Goal: Task Accomplishment & Management: Use online tool/utility

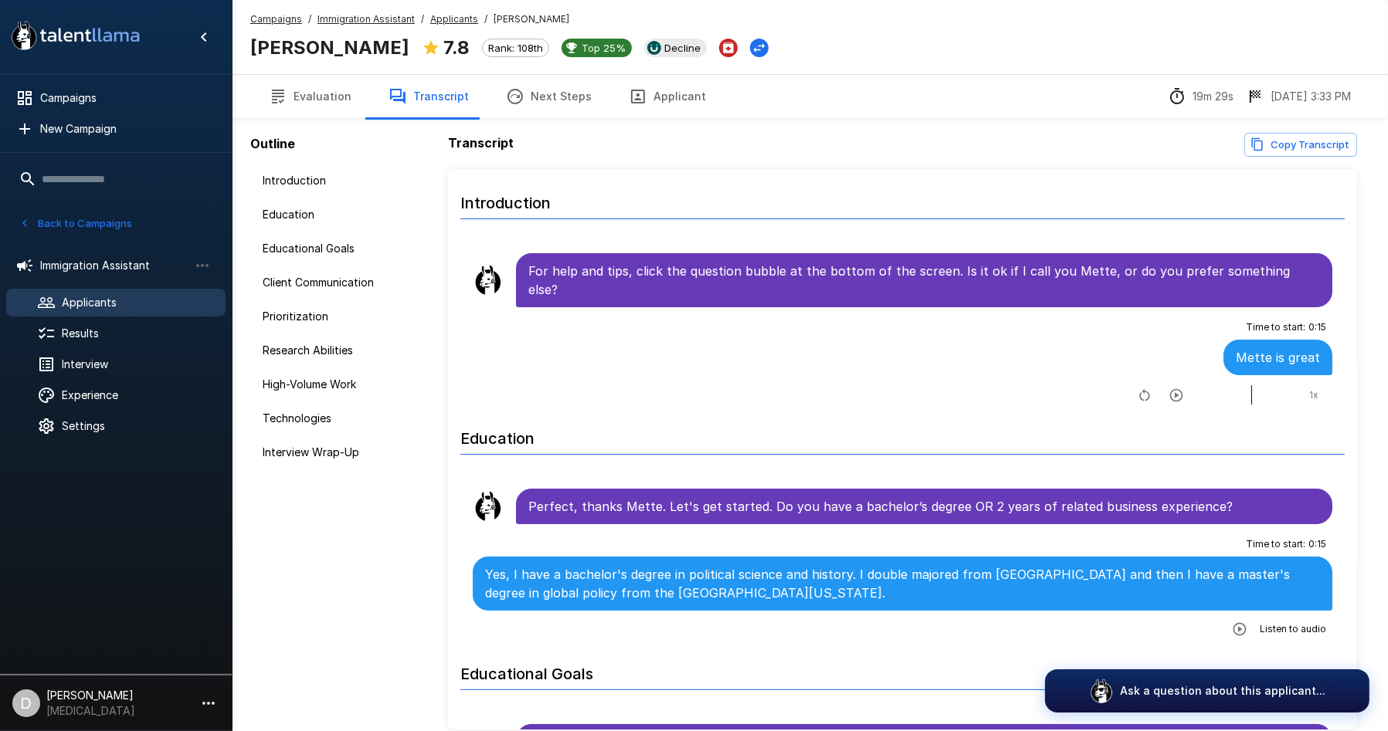
click at [118, 305] on span "Applicants" at bounding box center [137, 302] width 151 height 15
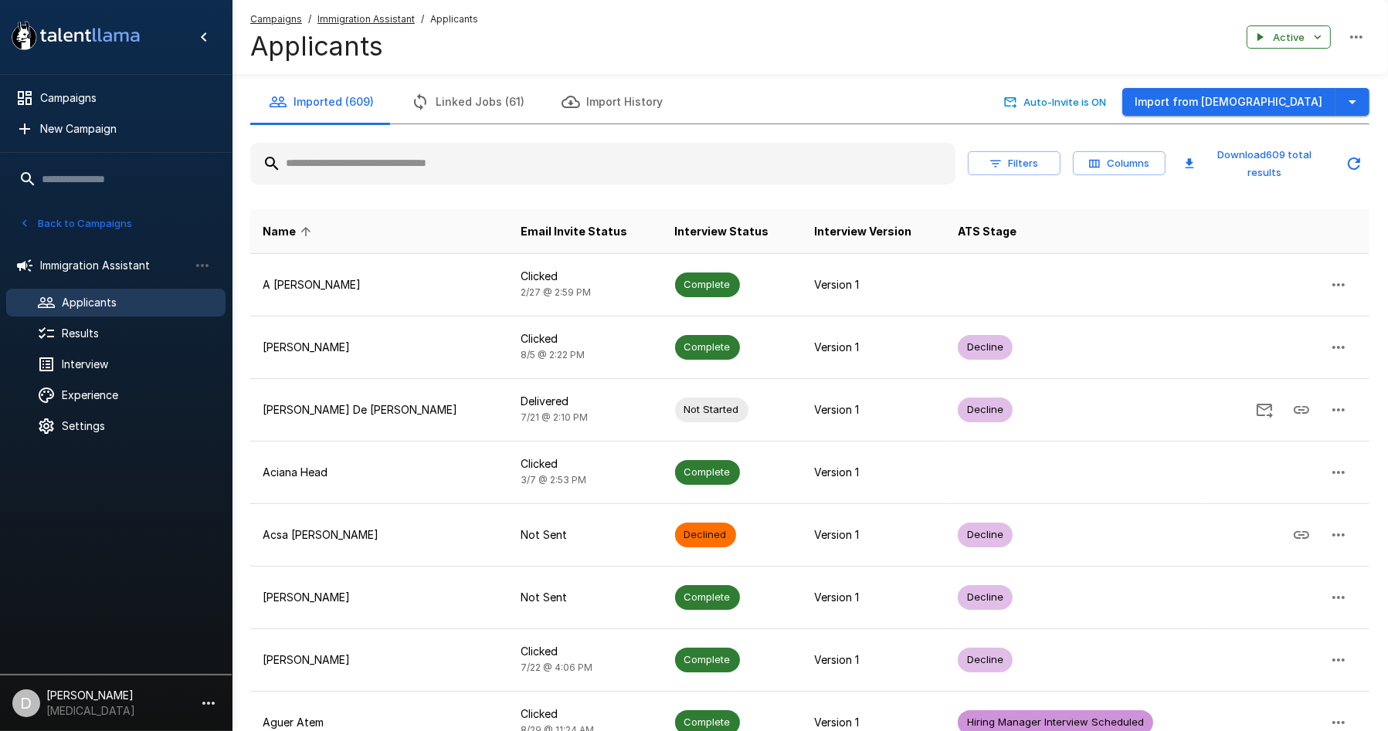
click at [348, 170] on input "text" at bounding box center [602, 164] width 705 height 28
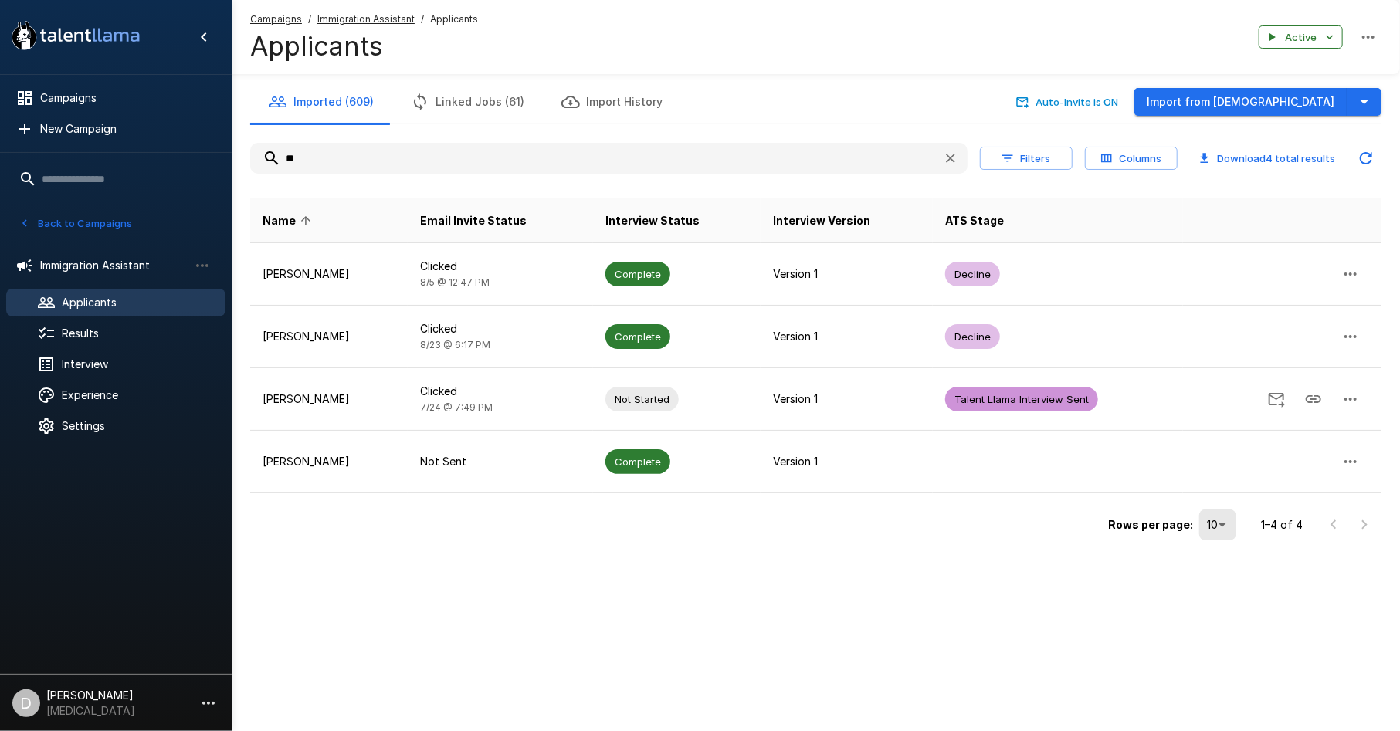
type input "**"
click at [65, 215] on button "Back to Campaigns" at bounding box center [75, 224] width 120 height 24
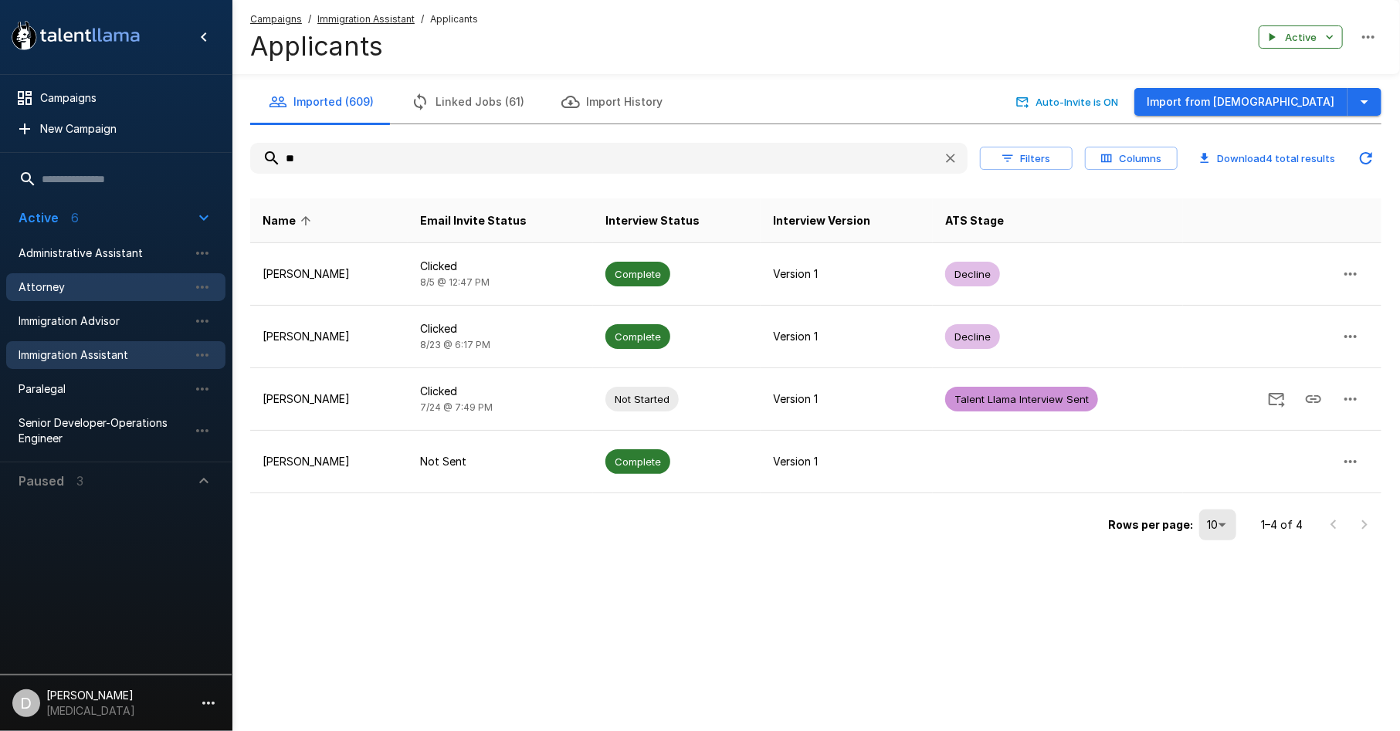
click at [87, 288] on span "Attorney" at bounding box center [104, 287] width 170 height 15
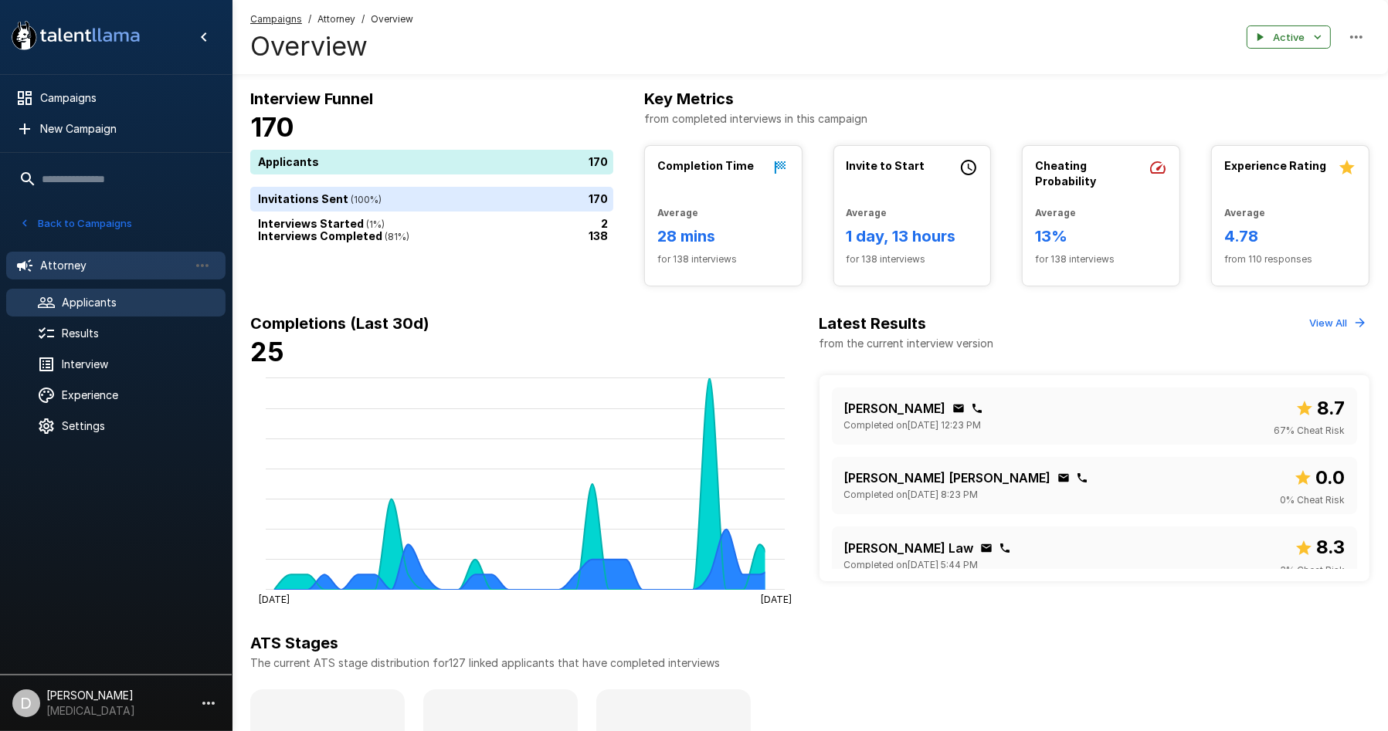
click at [98, 301] on span "Applicants" at bounding box center [137, 302] width 151 height 15
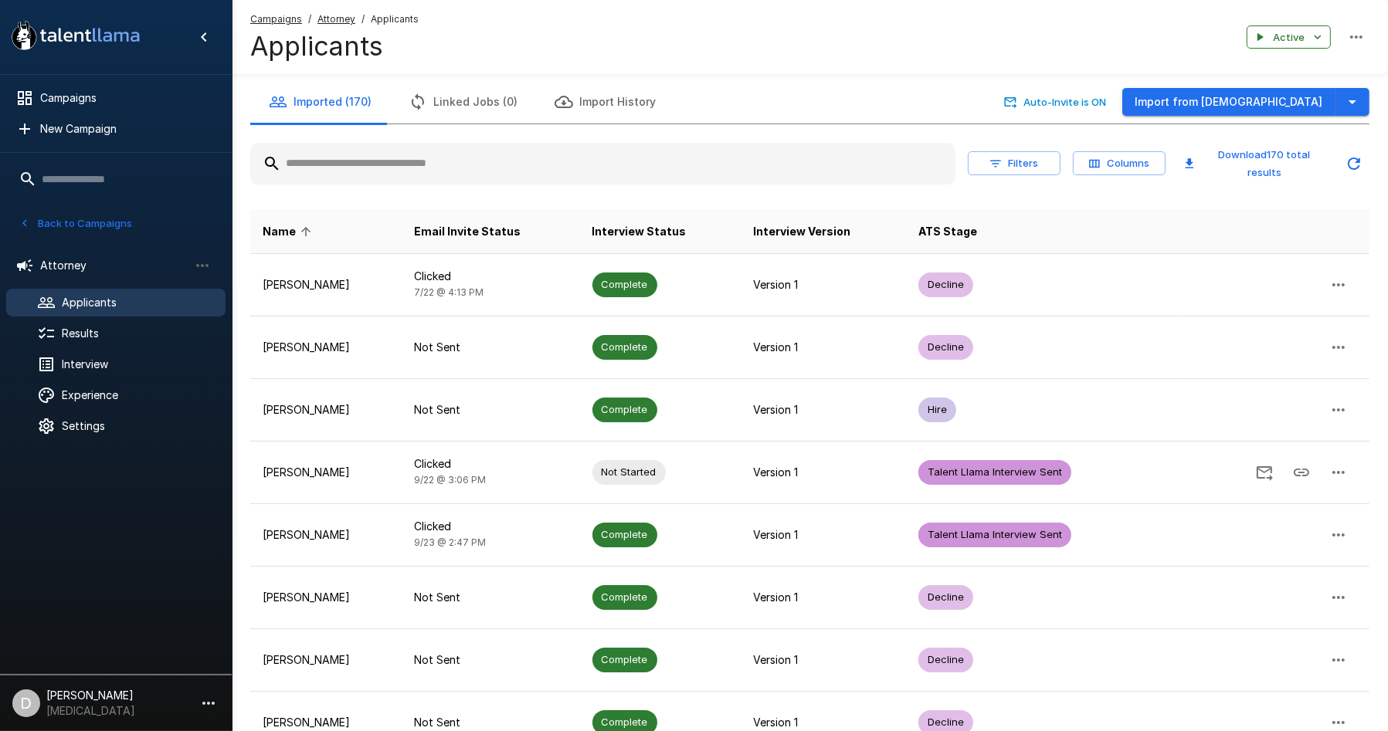
click at [375, 166] on input "text" at bounding box center [602, 164] width 705 height 28
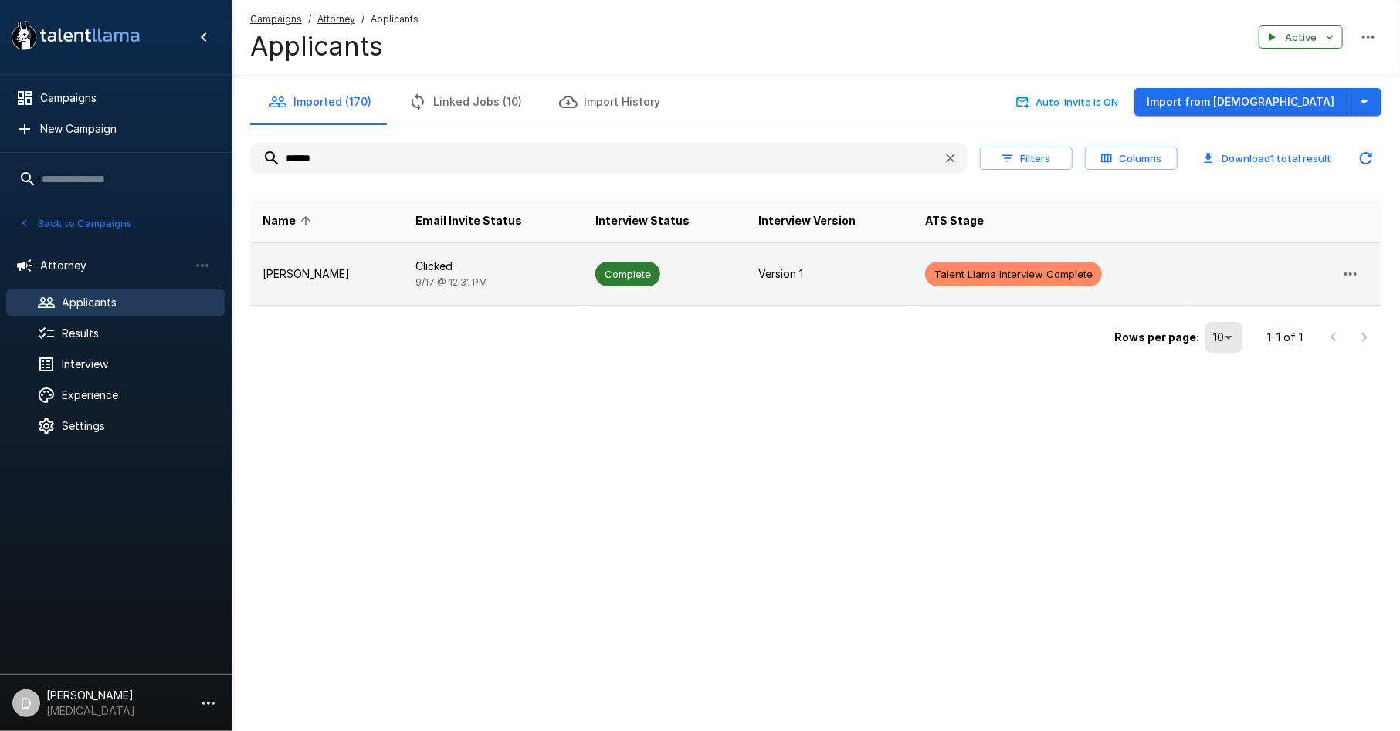
type input "******"
click at [337, 277] on p "[PERSON_NAME]" at bounding box center [327, 273] width 129 height 15
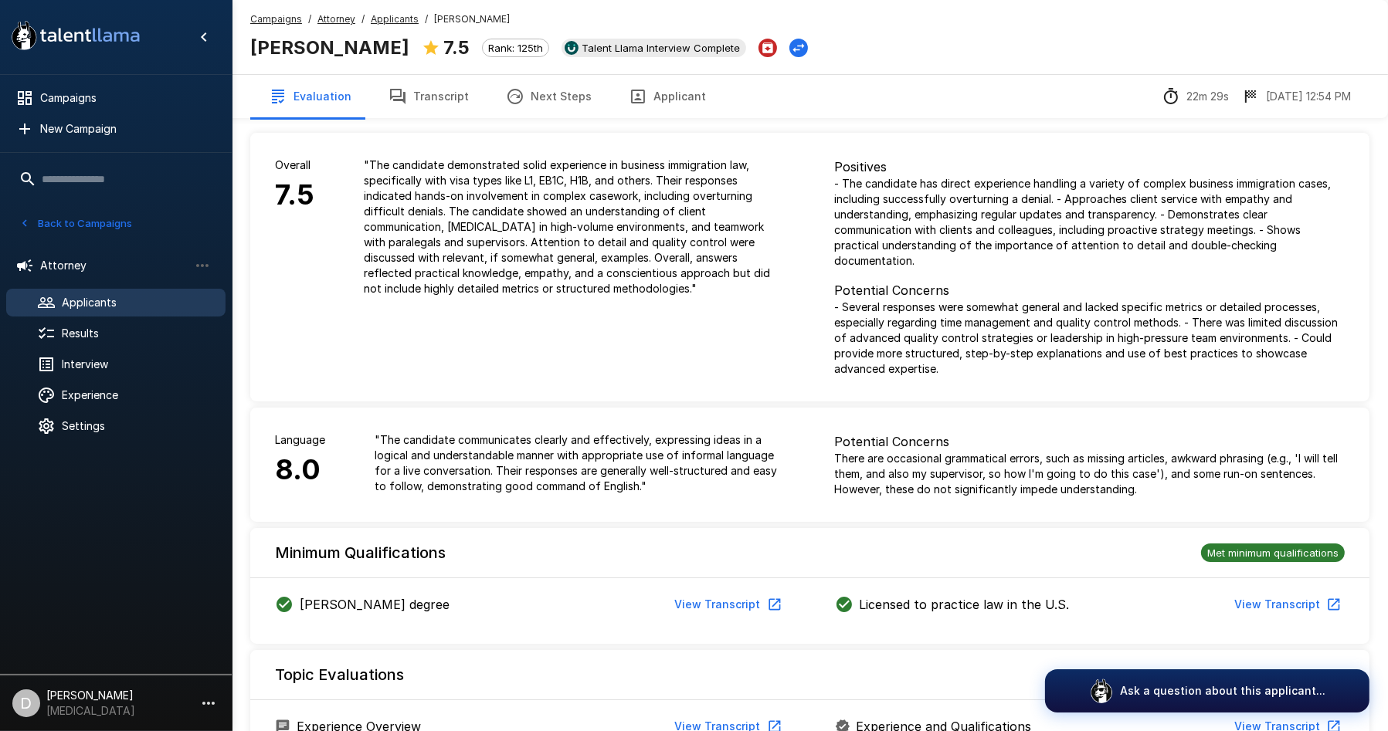
click at [441, 106] on button "Transcript" at bounding box center [428, 96] width 117 height 43
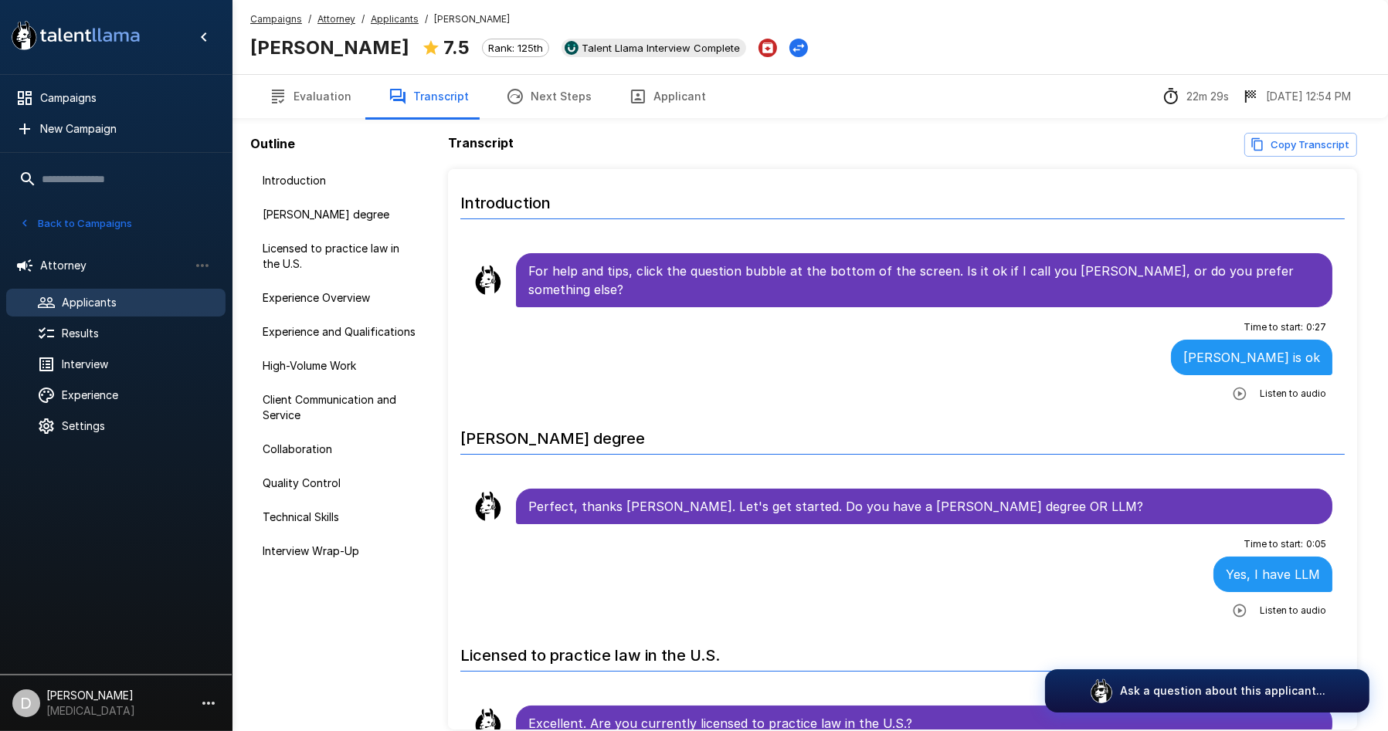
click at [1264, 140] on icon "Copy transcript" at bounding box center [1257, 144] width 14 height 14
